Goal: Task Accomplishment & Management: Complete application form

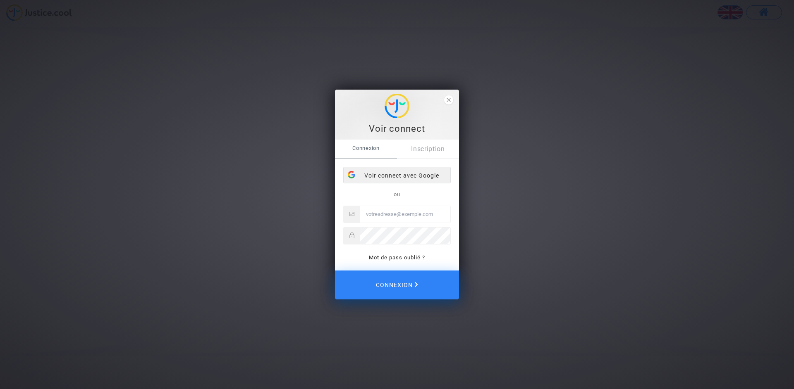
click at [393, 177] on div "Voir connect avec Google" at bounding box center [397, 175] width 107 height 17
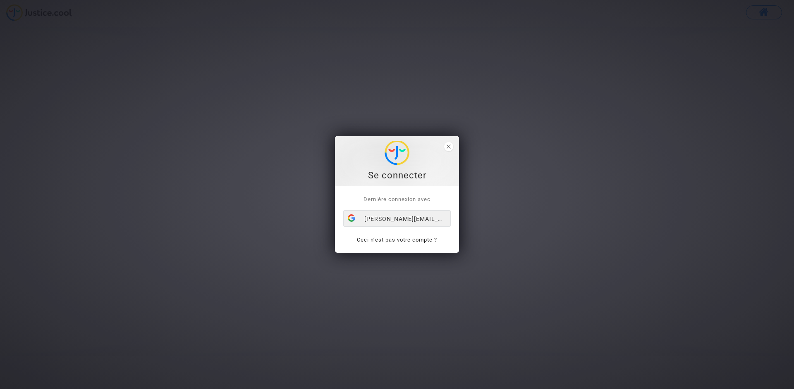
click at [396, 219] on div "demeo.richard1@gmail.com" at bounding box center [397, 219] width 107 height 17
click at [448, 148] on icon "close" at bounding box center [448, 147] width 4 height 4
click at [407, 219] on div "[EMAIL_ADDRESS][DOMAIN_NAME]" at bounding box center [397, 219] width 107 height 17
click at [395, 220] on div "[EMAIL_ADDRESS][DOMAIN_NAME]" at bounding box center [397, 219] width 107 height 17
click at [393, 242] on link "Ceci n’est pas votre compte ?" at bounding box center [397, 240] width 80 height 6
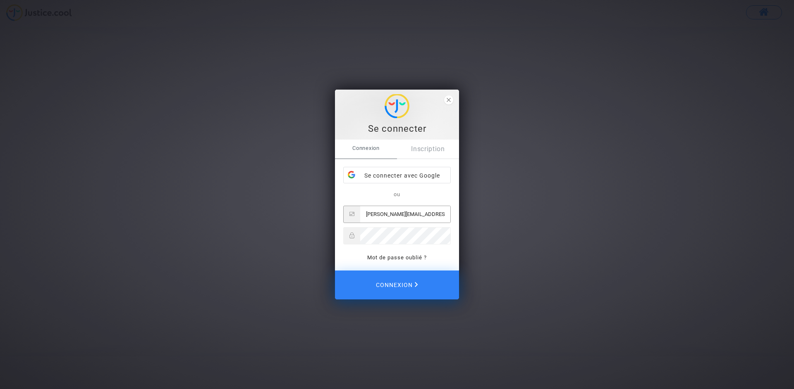
type input "richard.demeo@ffvoile.fr"
click at [398, 258] on link "Mot de passe oublié ?" at bounding box center [397, 258] width 60 height 6
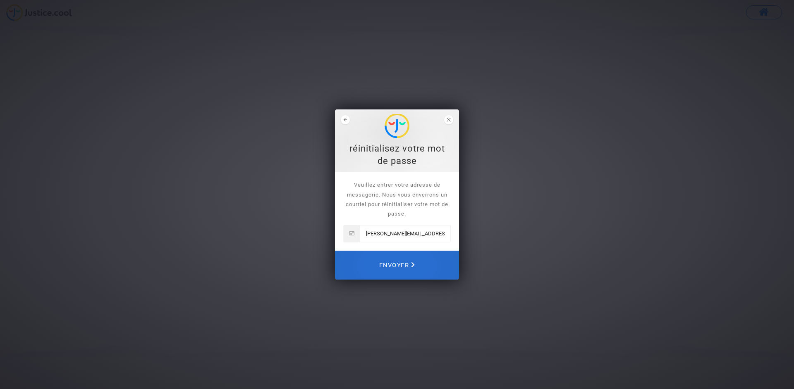
click at [398, 265] on span "Envoyer" at bounding box center [397, 265] width 36 height 18
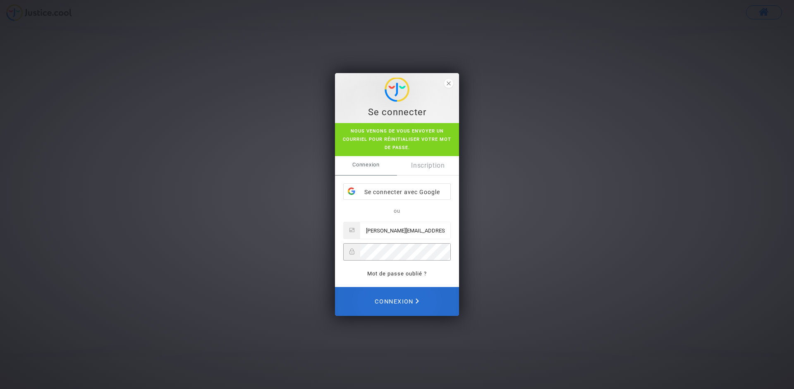
click at [398, 301] on span "Connexion" at bounding box center [397, 302] width 44 height 18
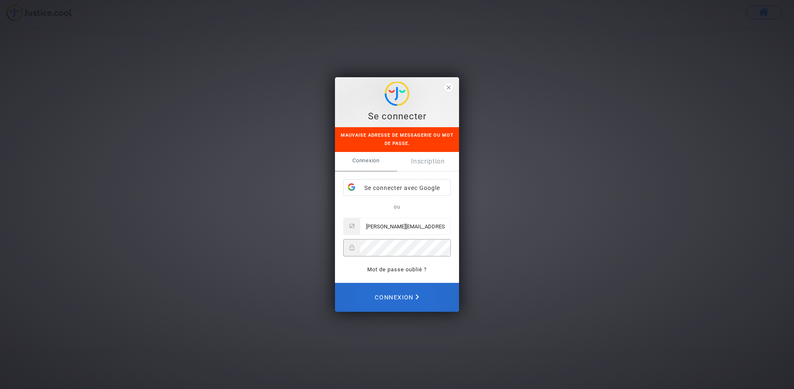
click at [394, 297] on span "Connexion" at bounding box center [397, 298] width 44 height 18
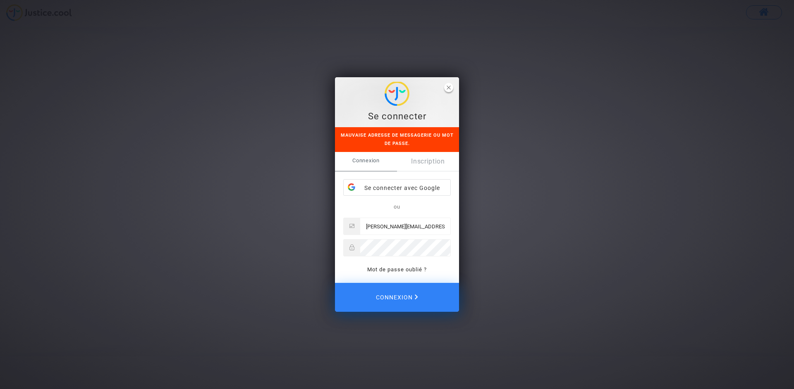
click at [449, 88] on polygon "close" at bounding box center [448, 88] width 4 height 4
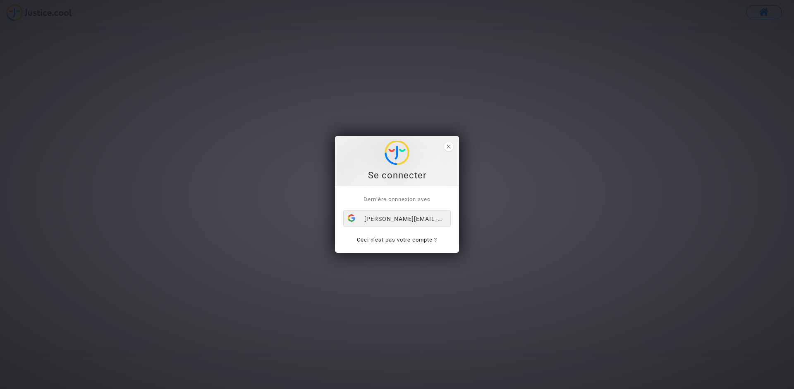
click at [394, 218] on div "[PERSON_NAME][EMAIL_ADDRESS][DOMAIN_NAME]" at bounding box center [397, 219] width 107 height 17
click at [390, 240] on link "Ceci n’est pas votre compte ?" at bounding box center [397, 240] width 80 height 6
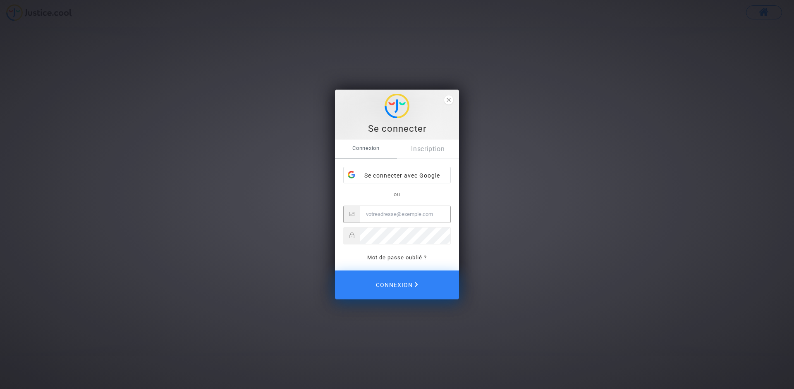
click at [370, 214] on input "Email" at bounding box center [405, 214] width 90 height 17
type input "[PERSON_NAME][EMAIL_ADDRESS][PERSON_NAME][DOMAIN_NAME]"
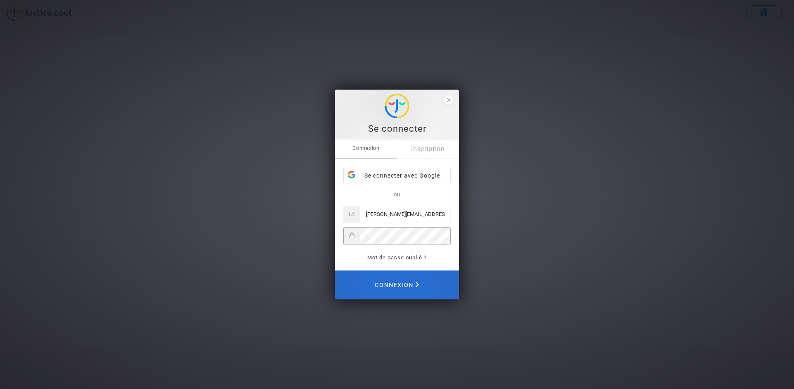
click at [394, 285] on span "Connexion" at bounding box center [397, 285] width 44 height 18
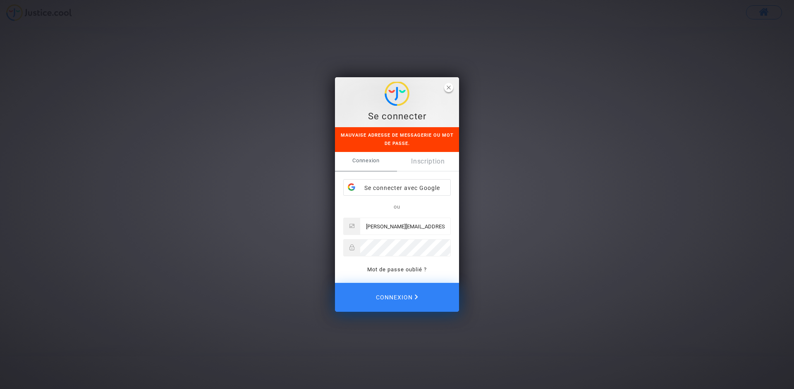
click at [451, 88] on span "close" at bounding box center [448, 87] width 9 height 9
